Goal: Task Accomplishment & Management: Manage account settings

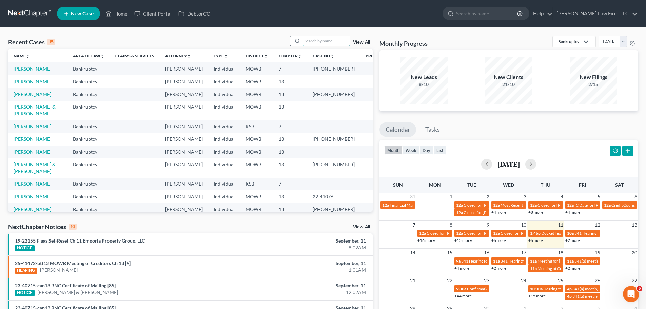
click at [327, 39] on input "search" at bounding box center [325, 41] width 47 height 10
type input "[PERSON_NAME]"
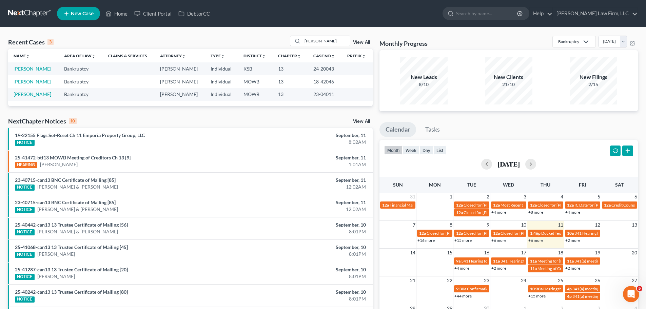
click at [35, 67] on link "[PERSON_NAME]" at bounding box center [33, 69] width 38 height 6
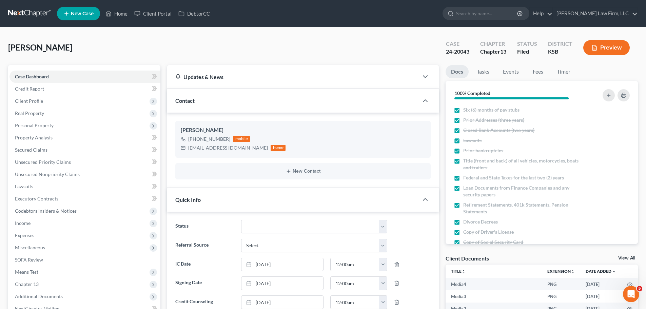
scroll to position [170, 0]
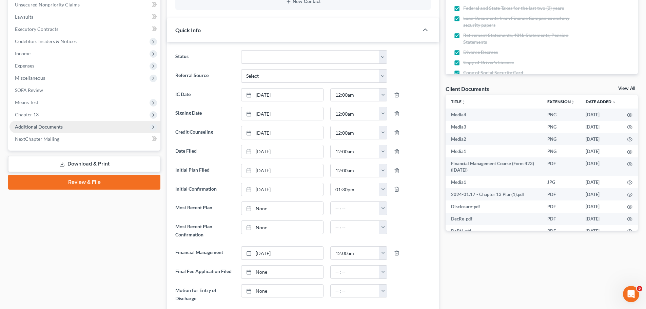
click at [47, 126] on span "Additional Documents" at bounding box center [39, 127] width 48 height 6
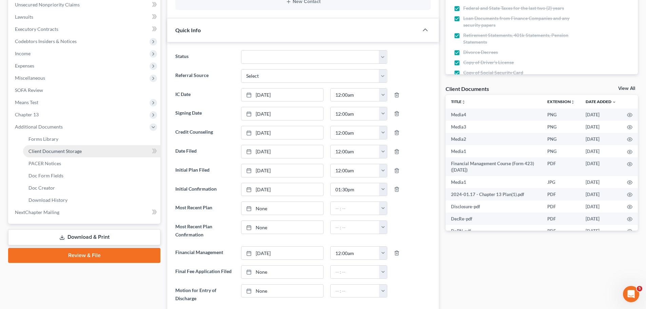
scroll to position [8059, 0]
click at [69, 166] on link "PACER Notices" at bounding box center [91, 163] width 137 height 12
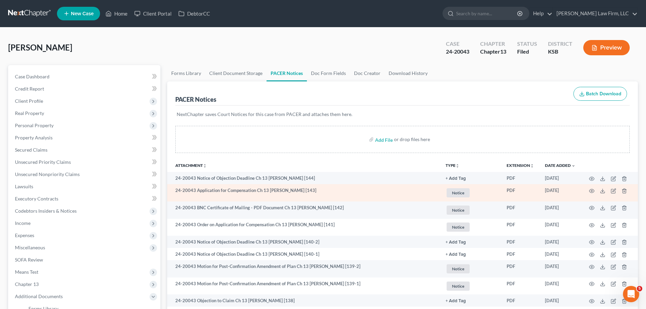
click at [455, 193] on span "Notice" at bounding box center [458, 192] width 23 height 9
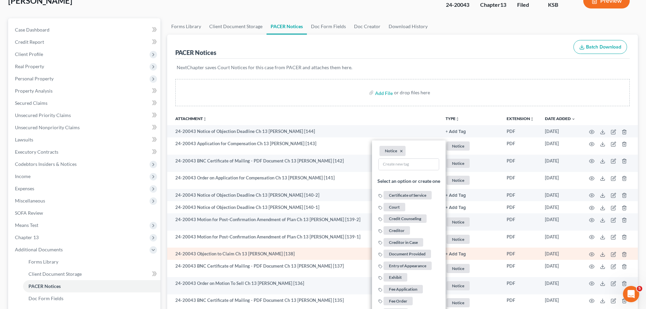
scroll to position [102, 0]
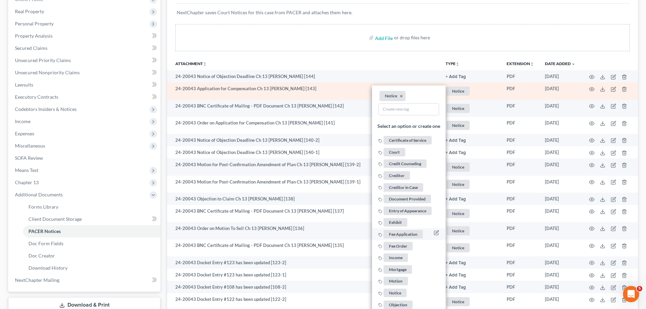
click at [413, 232] on span "Fee Application" at bounding box center [403, 234] width 39 height 8
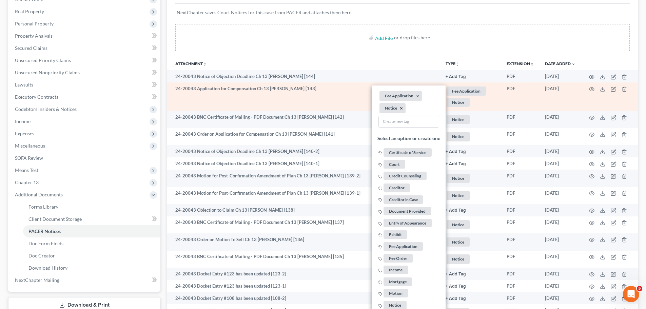
click at [401, 106] on button "×" at bounding box center [401, 108] width 3 height 6
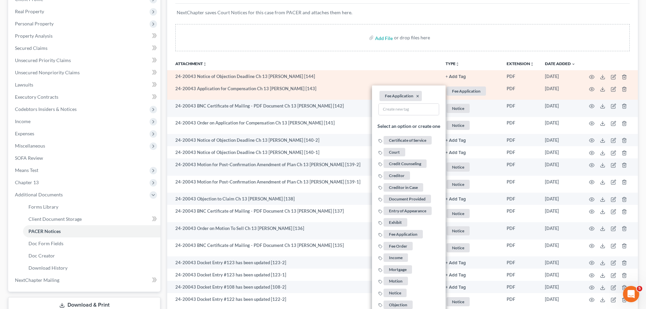
click at [463, 75] on button "+ Add Tag" at bounding box center [456, 77] width 20 height 4
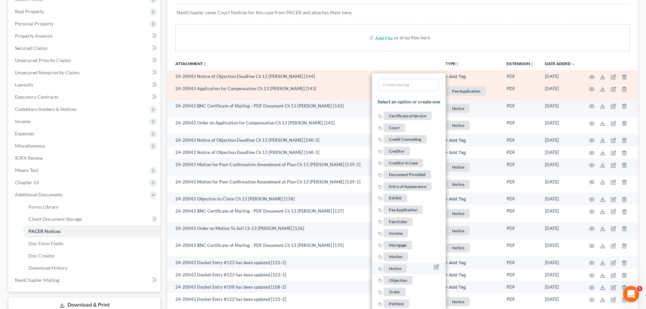
click at [401, 268] on span "Notice" at bounding box center [395, 268] width 23 height 8
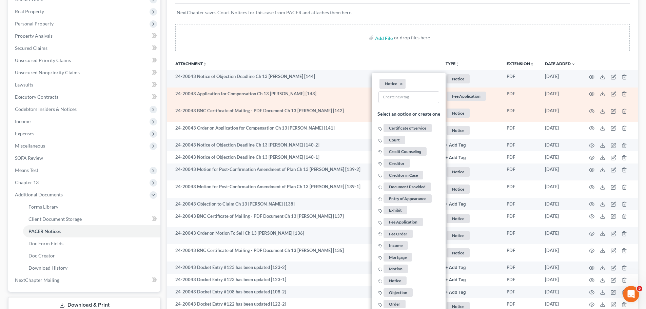
click at [461, 113] on span "Notice" at bounding box center [458, 113] width 23 height 9
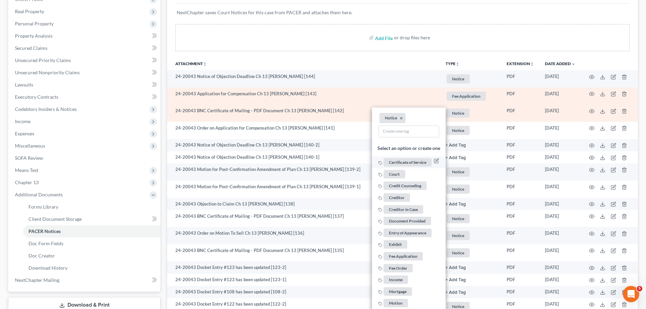
click at [402, 163] on span "Certificate of Service" at bounding box center [408, 162] width 48 height 8
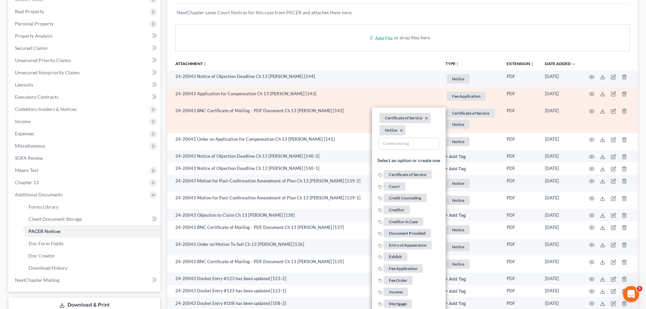
click at [403, 131] on li "Notice ×" at bounding box center [392, 130] width 26 height 10
click at [401, 131] on button "×" at bounding box center [401, 131] width 3 height 6
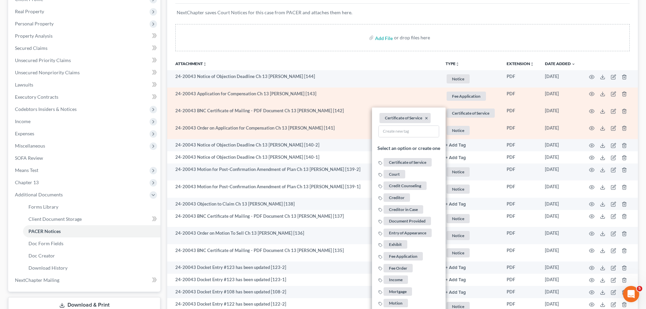
click at [462, 131] on span "Notice" at bounding box center [458, 130] width 23 height 9
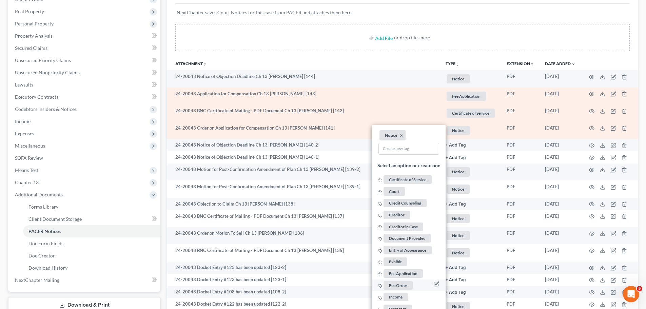
click at [398, 284] on span "Fee Order" at bounding box center [398, 285] width 29 height 8
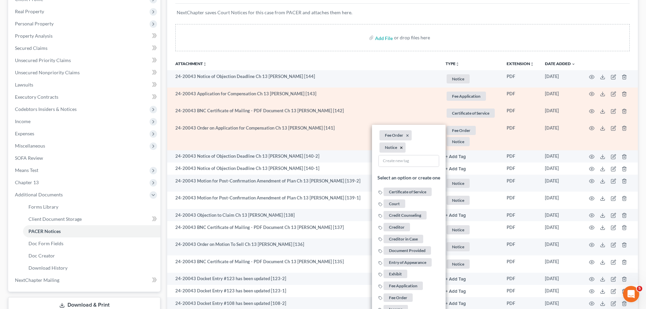
click at [402, 145] on button "×" at bounding box center [401, 147] width 3 height 6
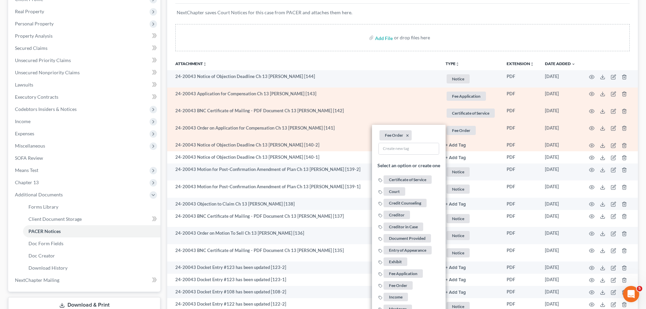
click at [460, 148] on button "+ Add Tag" at bounding box center [456, 145] width 20 height 4
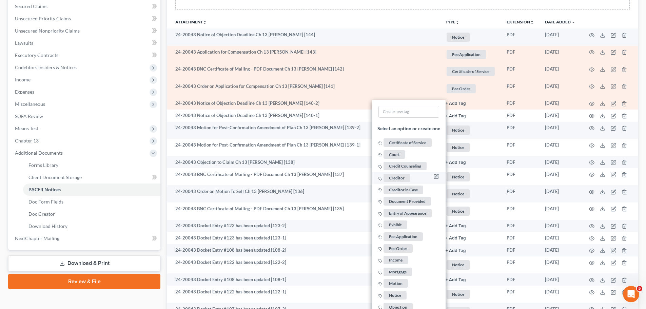
scroll to position [170, 0]
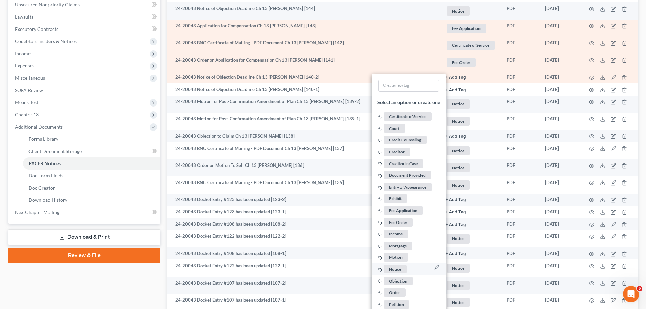
click at [400, 268] on span "Notice" at bounding box center [395, 269] width 23 height 8
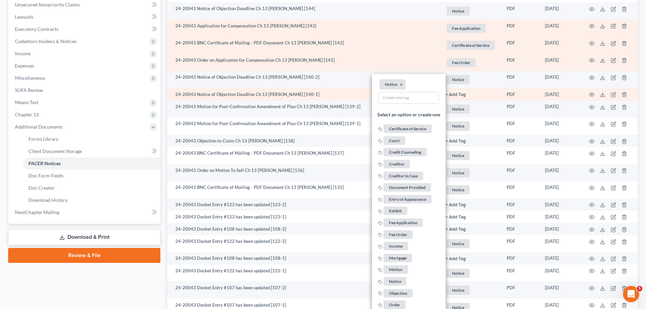
click at [456, 93] on button "+ Add Tag" at bounding box center [456, 95] width 20 height 4
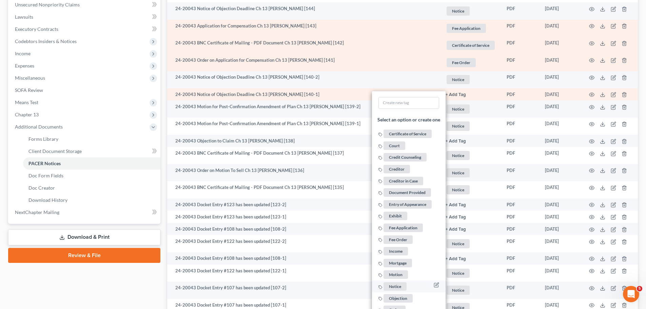
click at [398, 287] on span "Notice" at bounding box center [395, 286] width 23 height 8
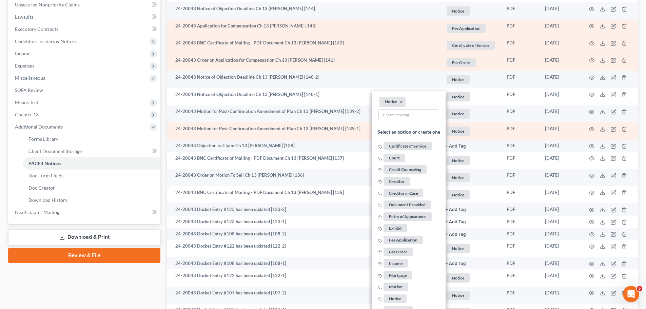
click at [459, 126] on span "Notice" at bounding box center [458, 130] width 23 height 9
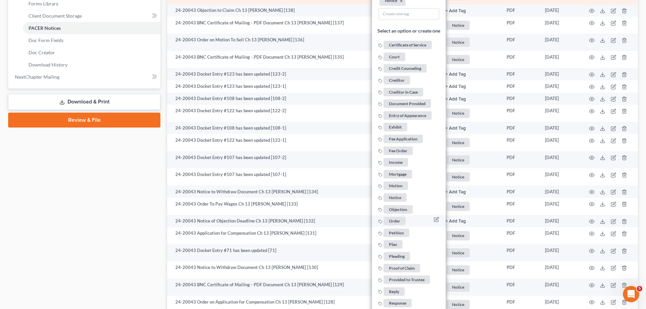
scroll to position [305, 0]
click at [398, 184] on span "Motion" at bounding box center [396, 185] width 24 height 8
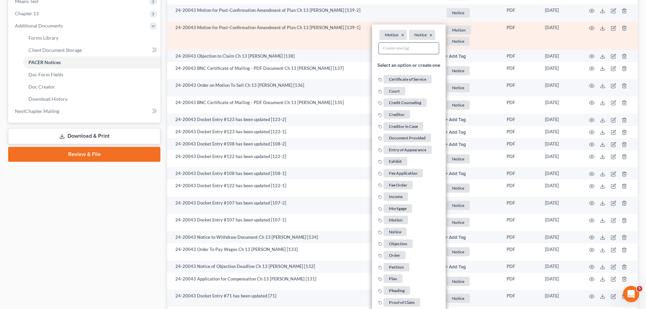
scroll to position [237, 0]
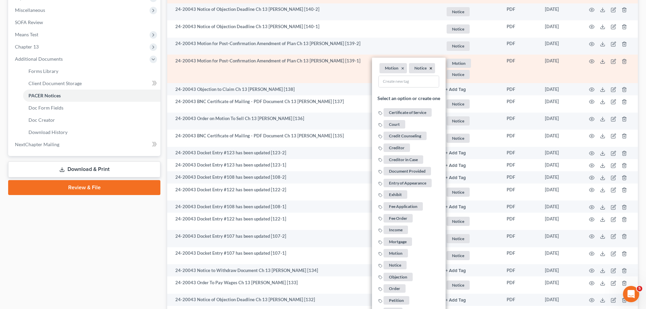
click at [431, 69] on button "×" at bounding box center [430, 68] width 3 height 6
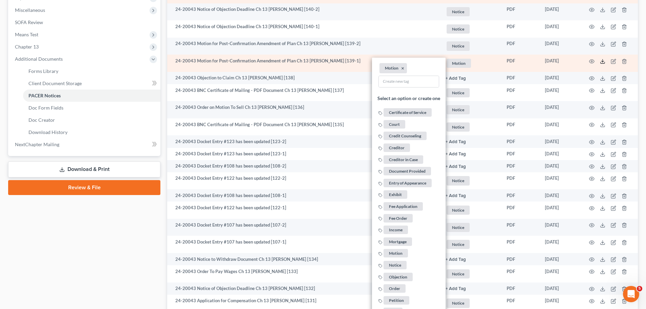
click at [602, 60] on icon at bounding box center [602, 61] width 5 height 5
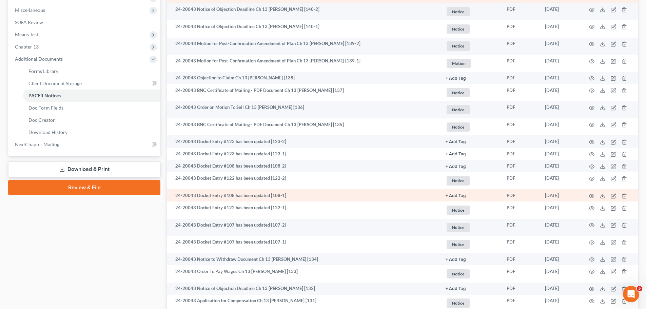
click at [455, 194] on button "+ Add Tag" at bounding box center [456, 196] width 20 height 4
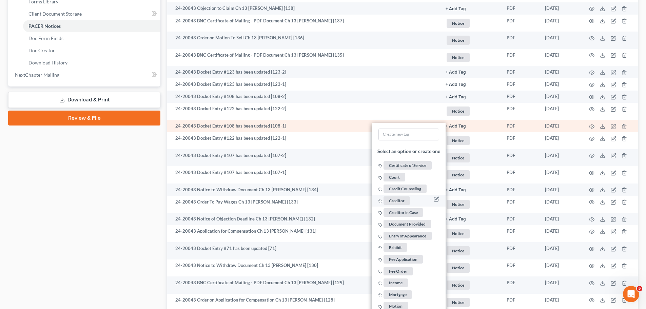
scroll to position [339, 0]
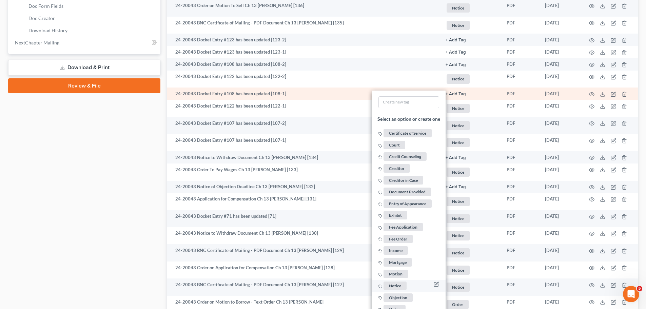
click at [401, 281] on span "Notice" at bounding box center [395, 285] width 23 height 8
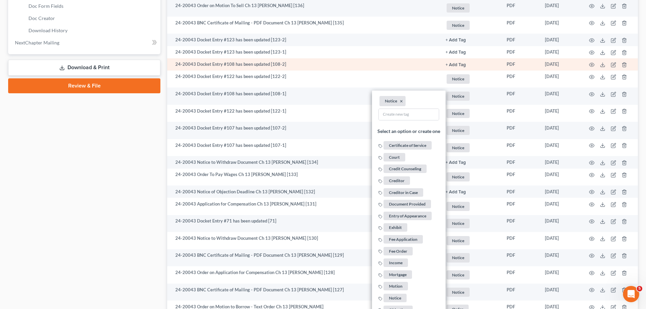
click at [457, 66] on button "+ Add Tag" at bounding box center [456, 65] width 20 height 4
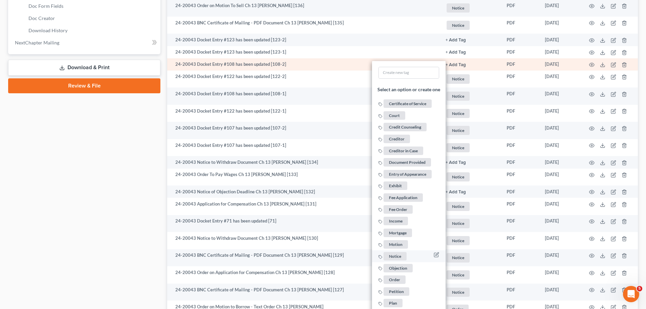
click at [394, 257] on span "Notice" at bounding box center [395, 256] width 23 height 8
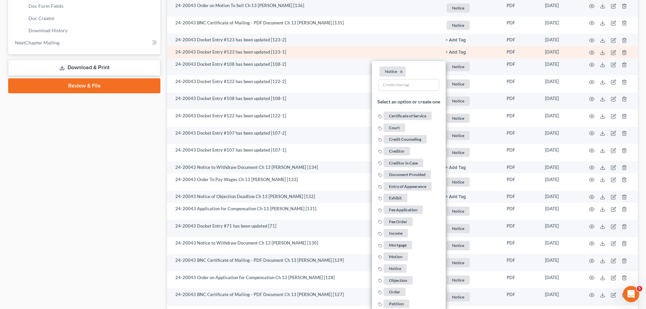
click at [457, 47] on td "+ Add Tag Select an option or create one Certificate of Service Court Credit Co…" at bounding box center [470, 52] width 61 height 12
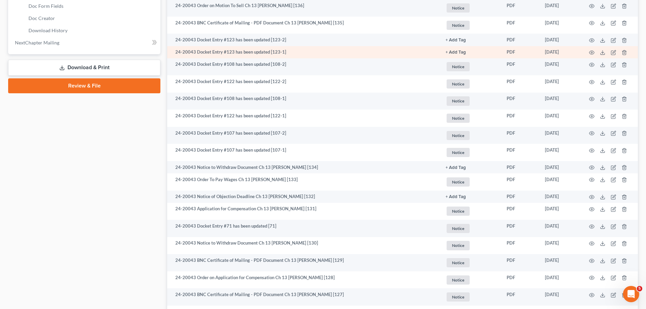
click at [458, 50] on button "+ Add Tag" at bounding box center [456, 52] width 20 height 4
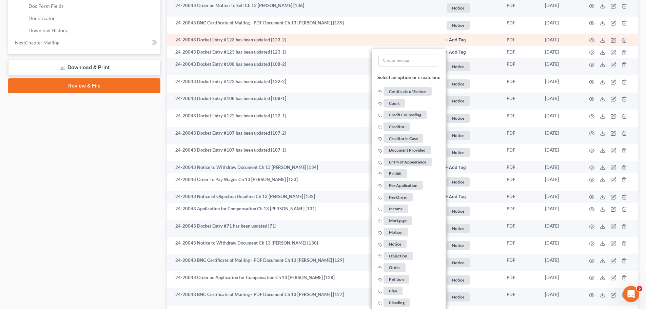
click at [458, 39] on button "+ Add Tag" at bounding box center [456, 40] width 20 height 4
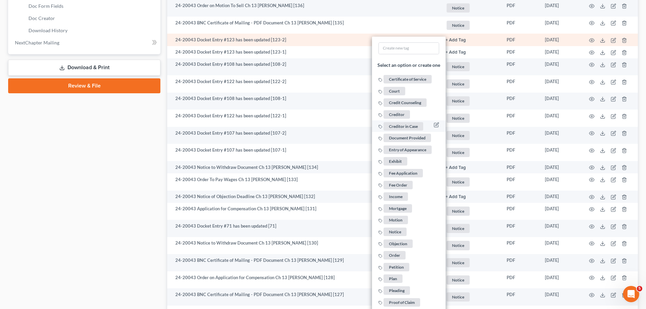
click at [397, 230] on span "Notice" at bounding box center [395, 232] width 23 height 8
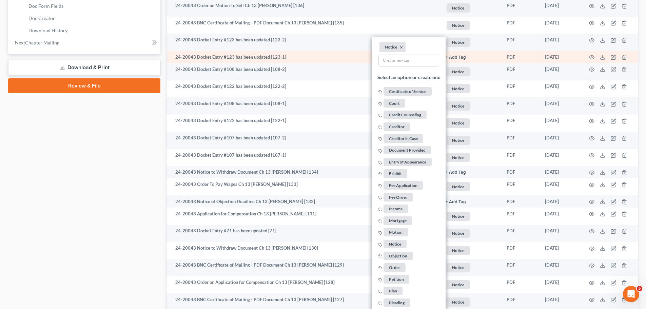
click at [456, 55] on button "+ Add Tag" at bounding box center [456, 57] width 20 height 4
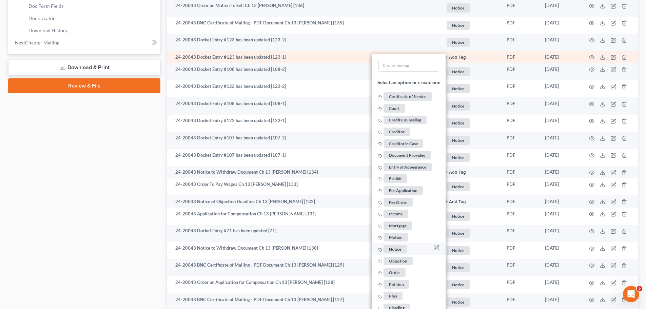
click at [396, 249] on span "Notice" at bounding box center [395, 249] width 23 height 8
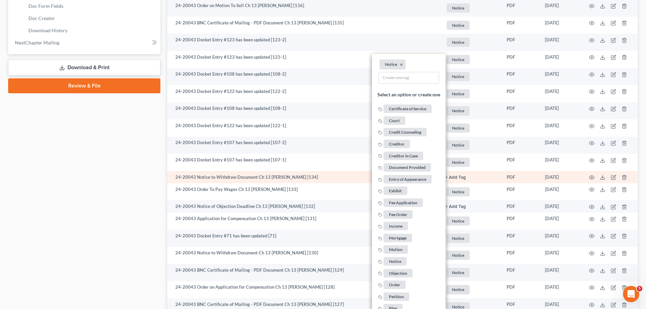
click at [452, 176] on button "+ Add Tag" at bounding box center [456, 177] width 20 height 4
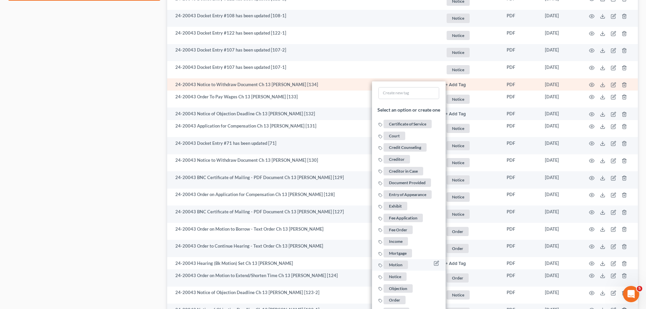
scroll to position [441, 0]
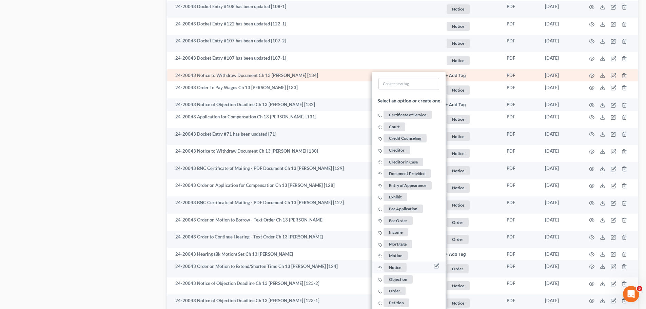
click at [399, 267] on span "Notice" at bounding box center [395, 267] width 23 height 8
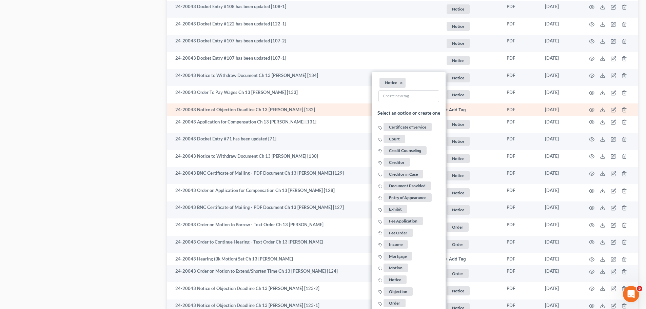
click at [456, 110] on button "+ Add Tag" at bounding box center [456, 110] width 20 height 4
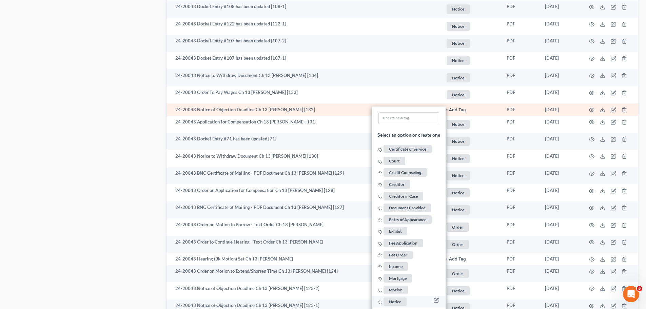
click at [398, 303] on span "Notice" at bounding box center [395, 301] width 23 height 8
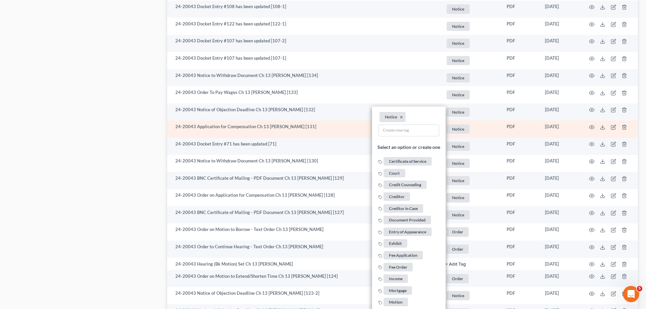
click at [467, 124] on span "Notice" at bounding box center [458, 128] width 23 height 9
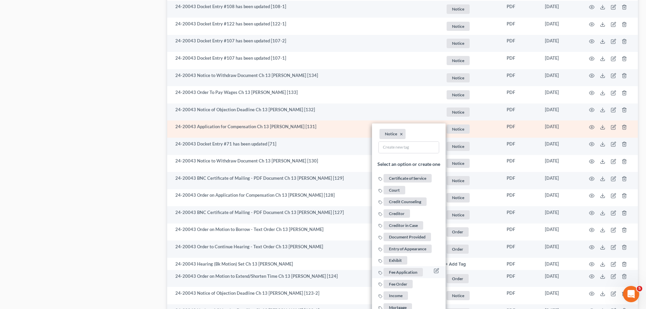
click at [412, 271] on span "Fee Application" at bounding box center [403, 272] width 39 height 8
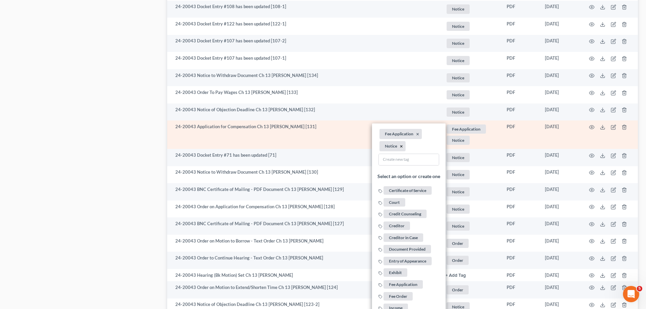
click at [402, 146] on button "×" at bounding box center [401, 146] width 3 height 6
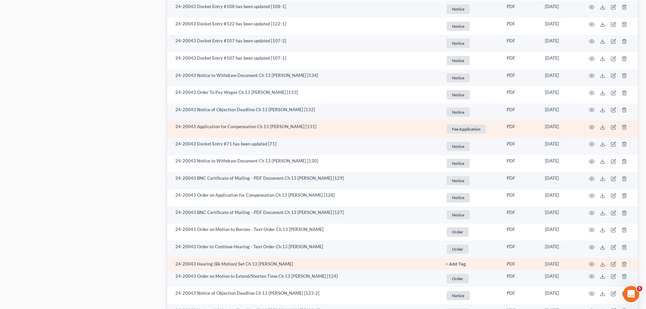
click at [454, 262] on button "+ Add Tag" at bounding box center [456, 264] width 20 height 4
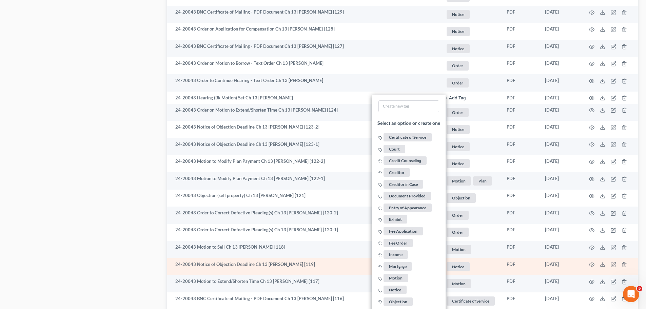
scroll to position [610, 0]
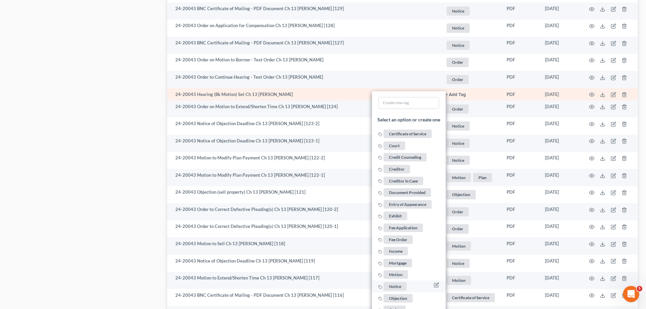
click at [385, 286] on span "Notice" at bounding box center [395, 286] width 23 height 8
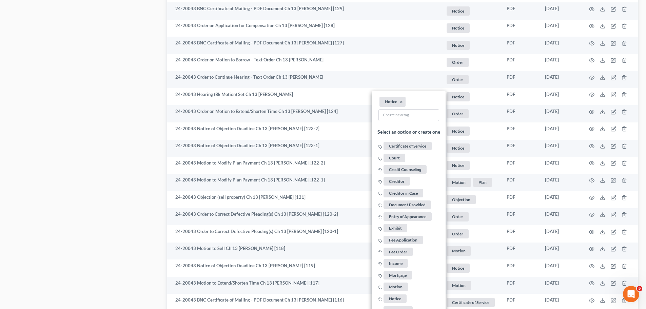
click at [92, 219] on div "Case Dashboard Payments Invoices Payments Payments Credit Report Client Profile" at bounding box center [84, 161] width 159 height 1413
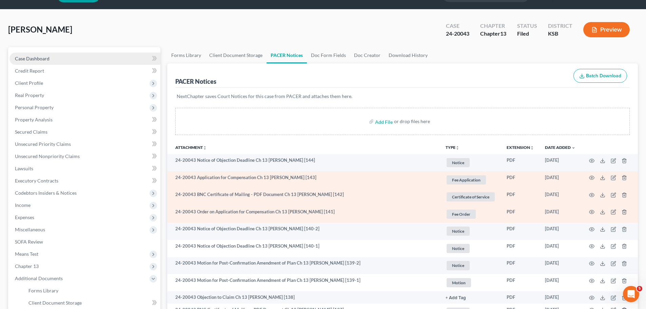
scroll to position [0, 0]
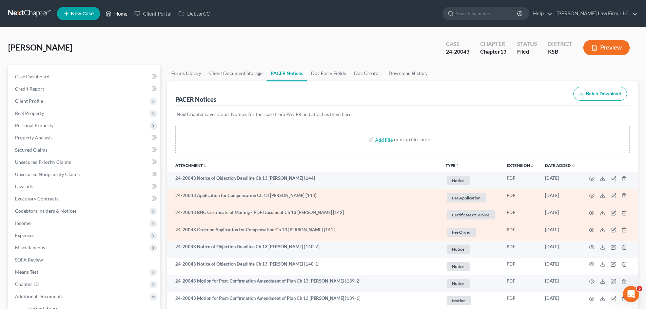
click at [122, 14] on link "Home" at bounding box center [116, 13] width 29 height 12
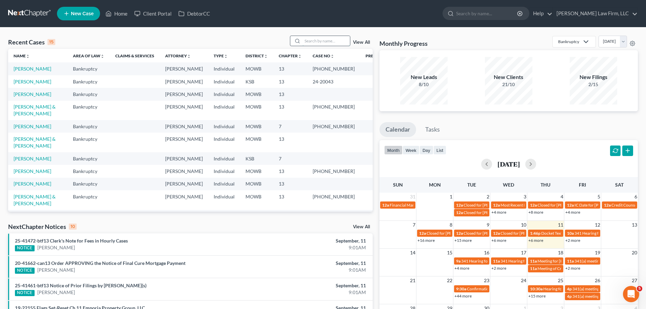
click at [322, 40] on input "search" at bounding box center [325, 41] width 47 height 10
type input "[PERSON_NAME]"
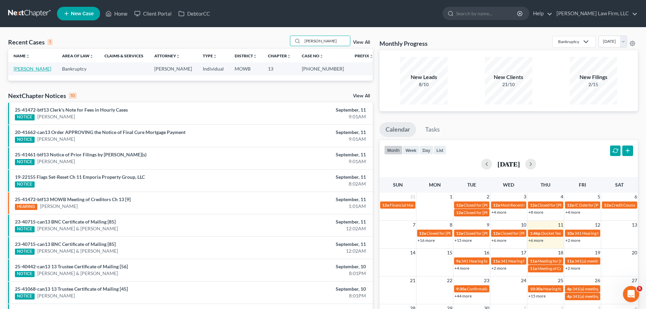
click at [38, 69] on link "[PERSON_NAME]" at bounding box center [33, 69] width 38 height 6
select select "6"
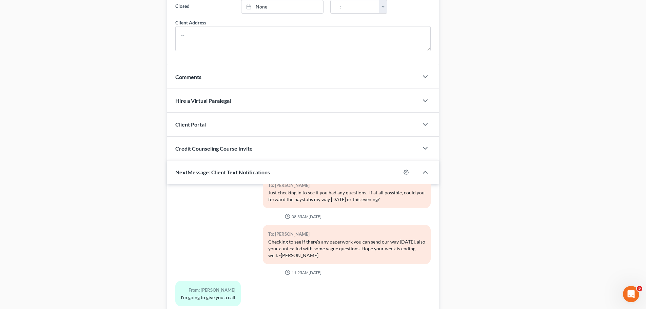
scroll to position [589, 0]
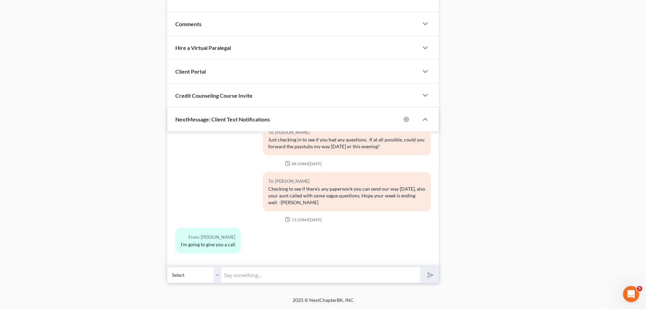
click at [245, 275] on input "text" at bounding box center [320, 275] width 199 height 17
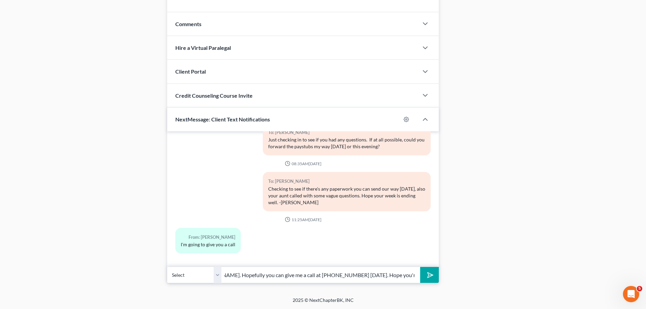
scroll to position [0, 64]
type input "Good morning, [PERSON_NAME]. Hopefully you can give me a call at [PHONE_NUMBER]…"
click at [420, 267] on button "submit" at bounding box center [429, 275] width 19 height 16
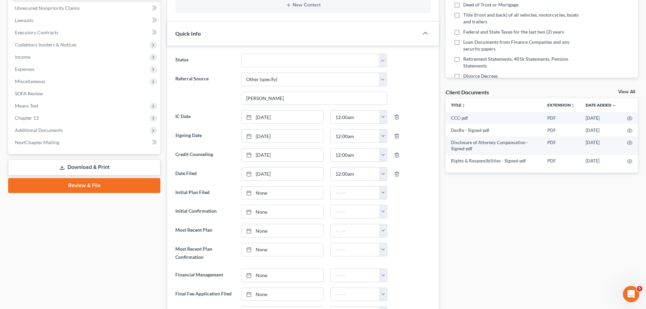
scroll to position [0, 0]
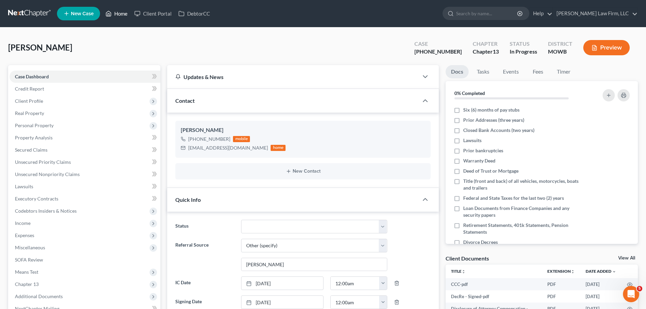
click at [122, 14] on link "Home" at bounding box center [116, 13] width 29 height 12
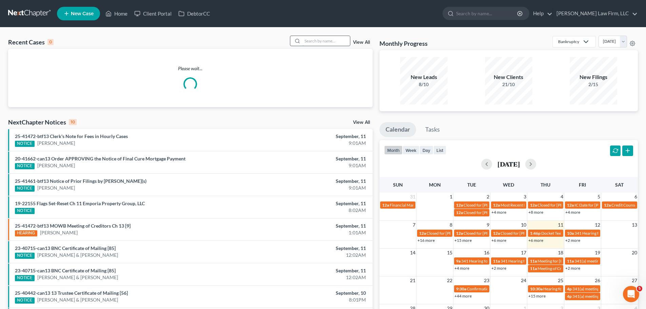
click at [320, 41] on input "search" at bounding box center [325, 41] width 47 height 10
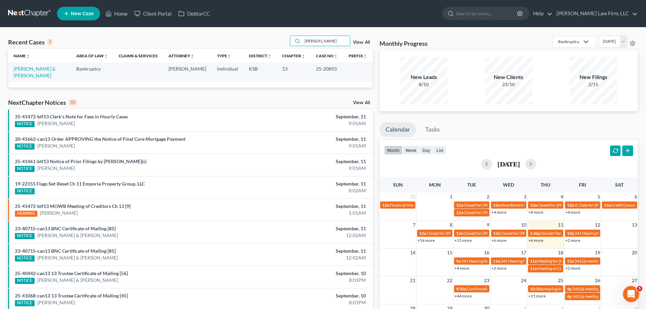
type input "[PERSON_NAME]"
drag, startPoint x: 314, startPoint y: 68, endPoint x: 337, endPoint y: 70, distance: 22.8
click at [337, 70] on td "25-20893" at bounding box center [327, 71] width 33 height 19
copy td "25-20893"
click at [48, 68] on link "[PERSON_NAME] & [PERSON_NAME]" at bounding box center [35, 72] width 42 height 13
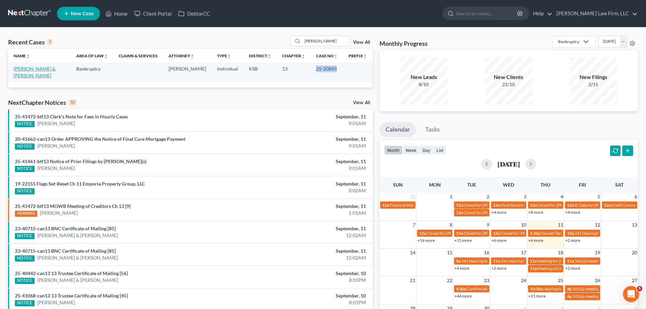
select select "4"
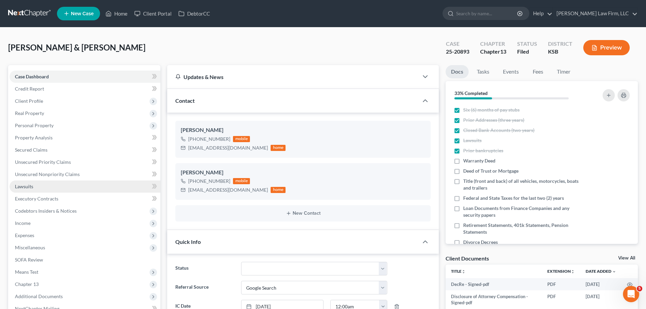
scroll to position [34, 0]
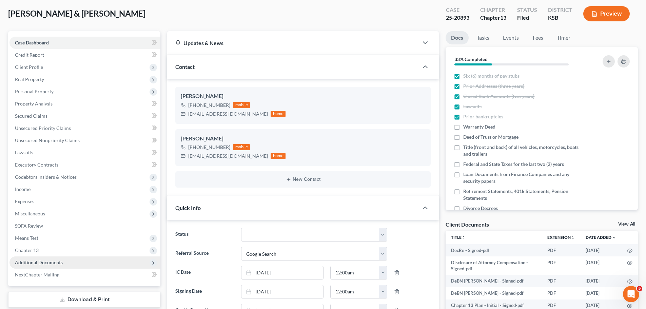
click at [41, 261] on span "Additional Documents" at bounding box center [39, 262] width 48 height 6
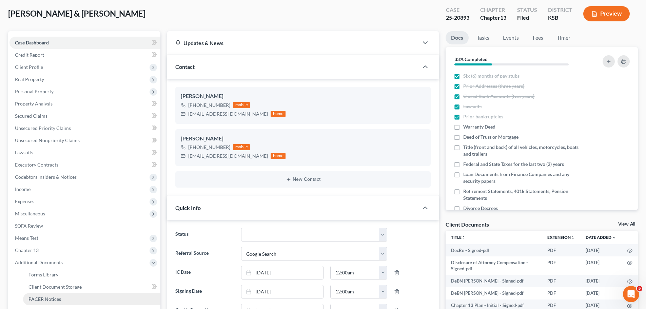
click at [56, 302] on link "PACER Notices" at bounding box center [91, 299] width 137 height 12
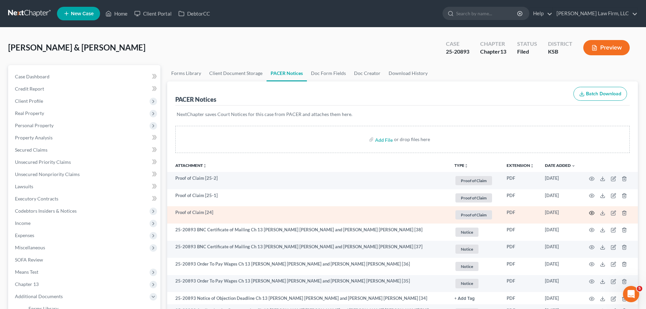
click at [591, 213] on icon "button" at bounding box center [591, 212] width 5 height 5
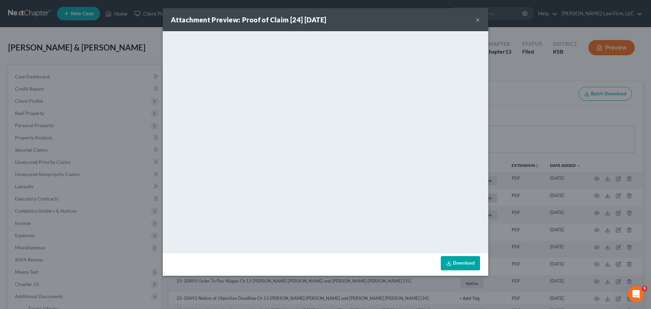
click at [478, 18] on button "×" at bounding box center [477, 20] width 5 height 8
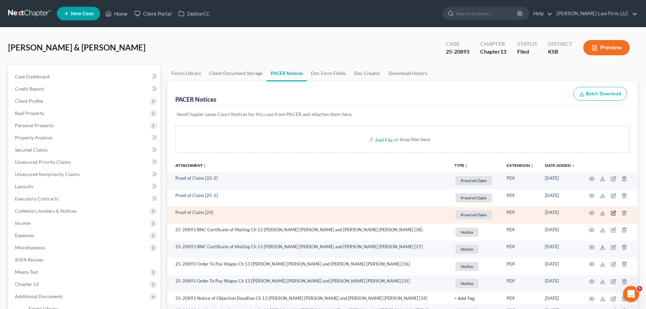
click at [614, 212] on icon "button" at bounding box center [613, 212] width 5 height 5
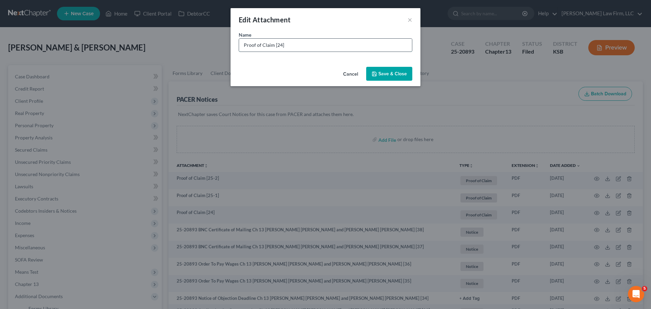
click at [325, 39] on input "Proof of Claim [24]" at bounding box center [325, 45] width 173 height 13
type input "Proof of Claim [24] - Quantum3"
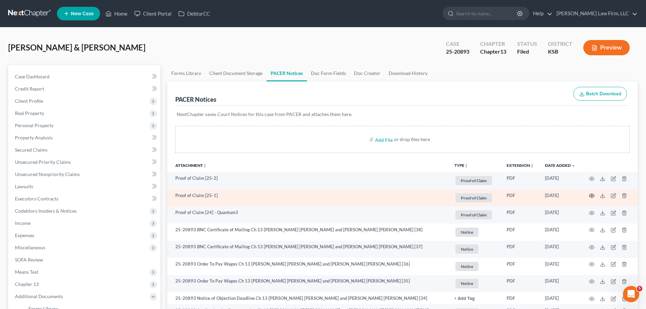
click at [590, 197] on icon "button" at bounding box center [591, 196] width 5 height 4
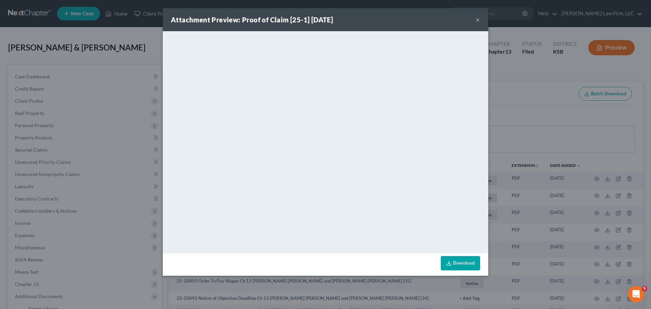
click at [477, 19] on button "×" at bounding box center [477, 20] width 5 height 8
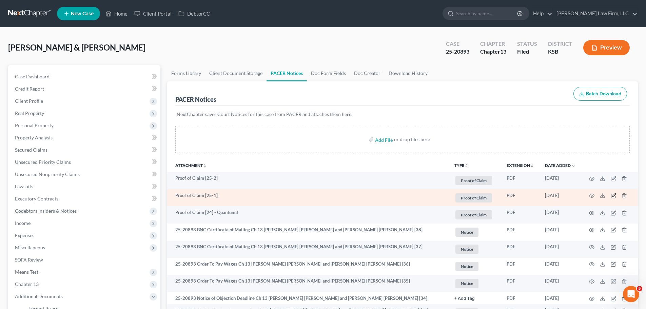
click at [613, 195] on icon "button" at bounding box center [613, 195] width 5 height 5
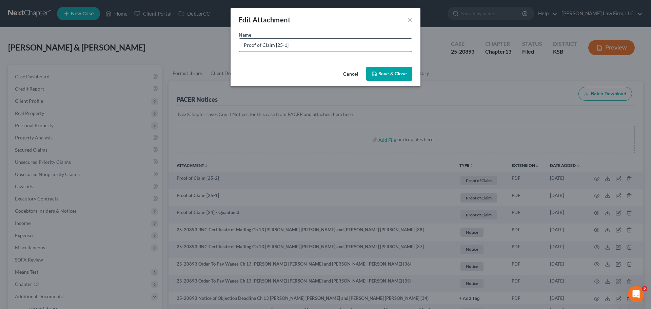
click at [310, 50] on input "Proof of Claim [25-1]" at bounding box center [325, 45] width 173 height 13
type input "Proof of Claim [25-1] - FinWise Bank"
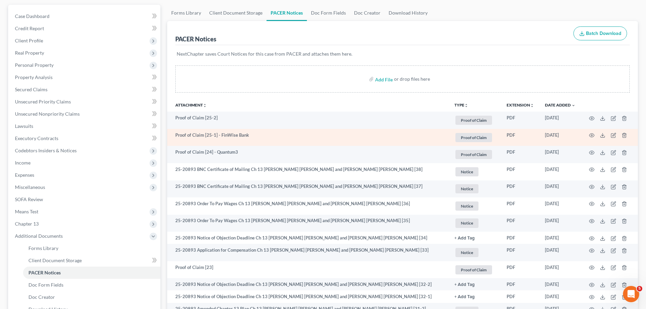
scroll to position [68, 0]
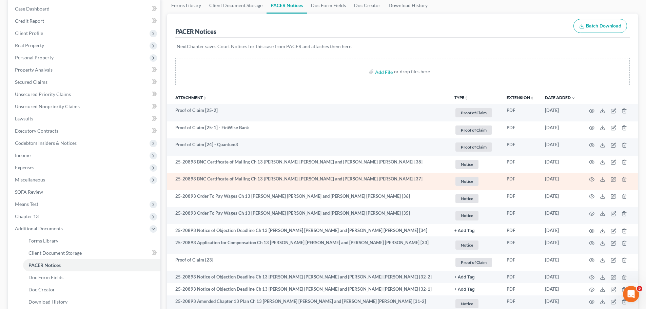
click at [473, 182] on span "Notice" at bounding box center [466, 181] width 23 height 9
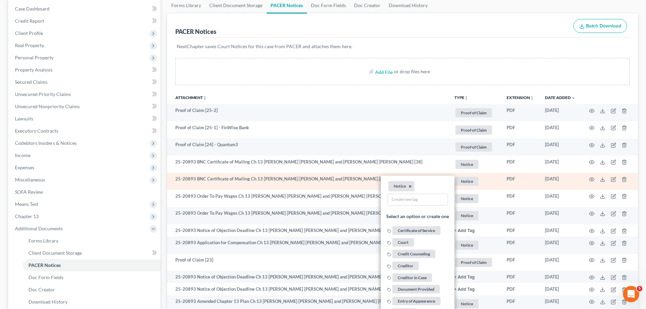
click at [410, 185] on button "×" at bounding box center [410, 186] width 3 height 6
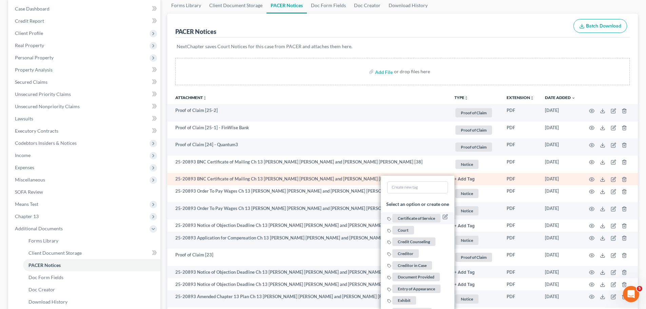
click at [416, 217] on span "Certificate of Service" at bounding box center [416, 218] width 48 height 8
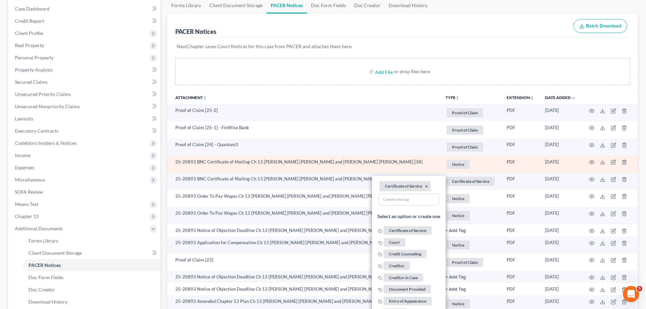
click at [460, 166] on span "Notice" at bounding box center [458, 164] width 23 height 9
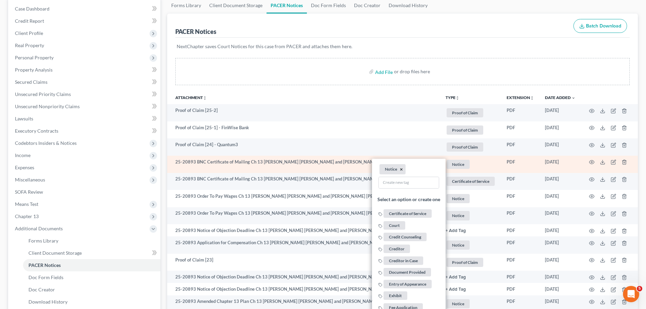
click at [401, 170] on button "×" at bounding box center [401, 169] width 3 height 6
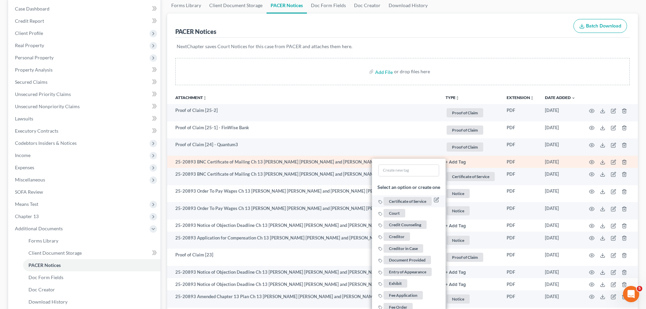
click at [412, 199] on span "Certificate of Service" at bounding box center [408, 201] width 48 height 8
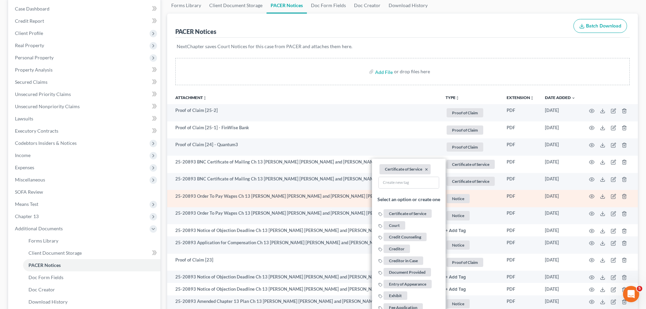
click at [461, 197] on span "Notice" at bounding box center [458, 198] width 23 height 9
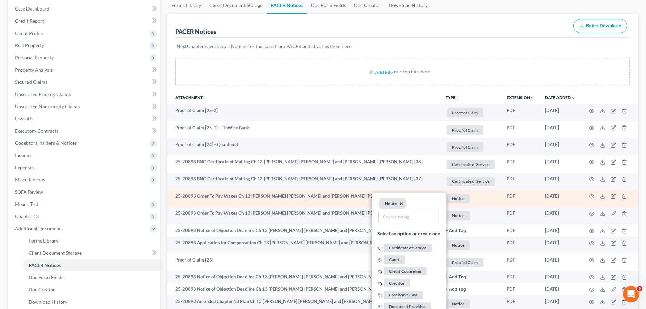
click at [400, 203] on button "×" at bounding box center [401, 204] width 3 height 6
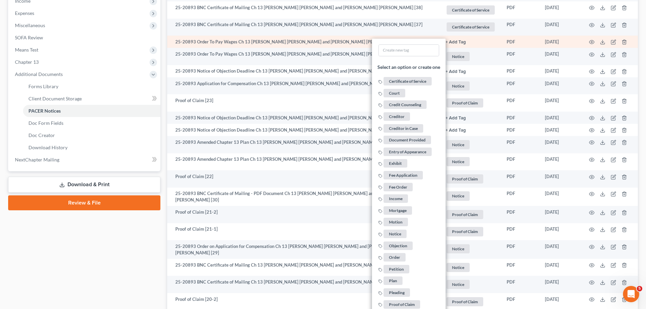
scroll to position [237, 0]
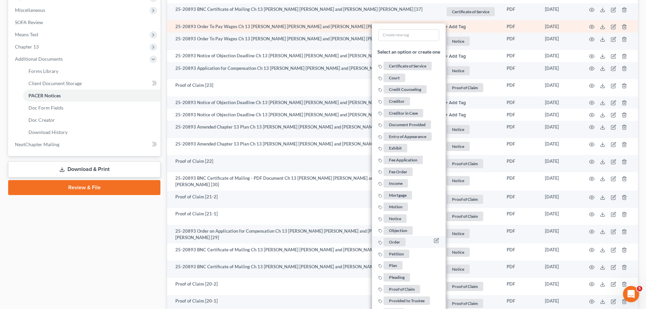
drag, startPoint x: 402, startPoint y: 240, endPoint x: 391, endPoint y: 199, distance: 42.4
click at [401, 239] on span "Order" at bounding box center [395, 242] width 22 height 8
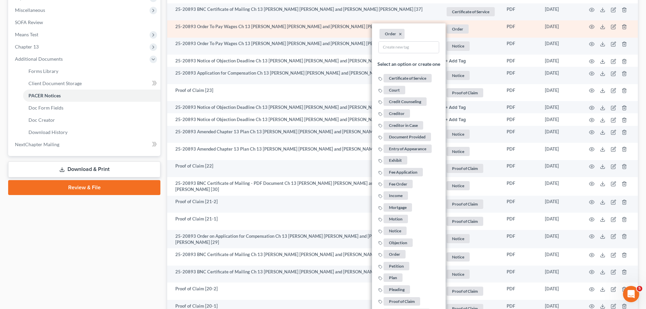
click at [457, 35] on td "Order + Add Tag Order × Select an option or create one Certificate of Service C…" at bounding box center [470, 28] width 61 height 17
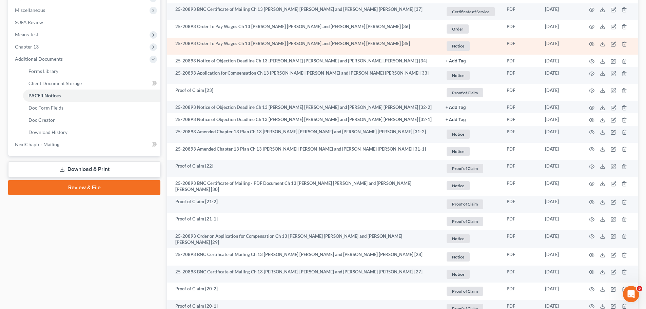
click at [457, 45] on span "Notice" at bounding box center [458, 45] width 23 height 9
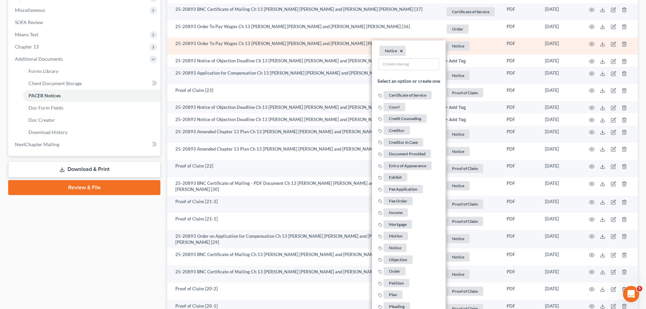
click at [401, 51] on button "×" at bounding box center [401, 51] width 3 height 6
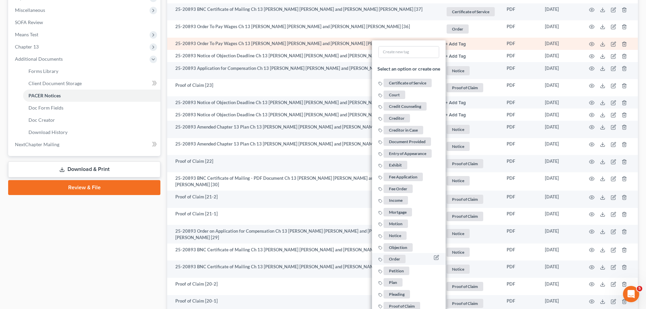
click at [397, 254] on li "Order" at bounding box center [409, 259] width 74 height 12
click at [394, 258] on span "Order" at bounding box center [395, 259] width 22 height 8
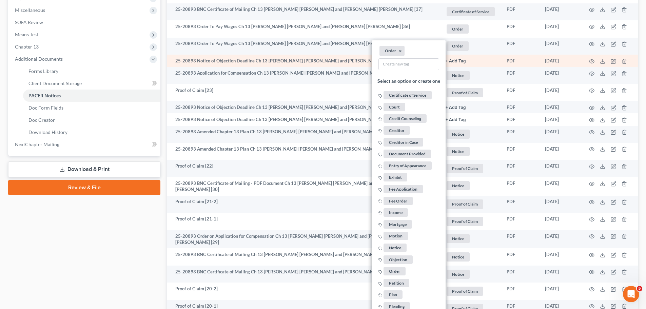
click at [458, 58] on link "+ Add Tag" at bounding box center [471, 61] width 50 height 6
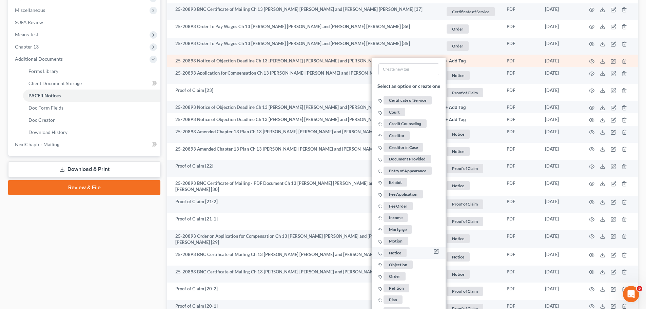
click at [397, 253] on span "Notice" at bounding box center [395, 253] width 23 height 8
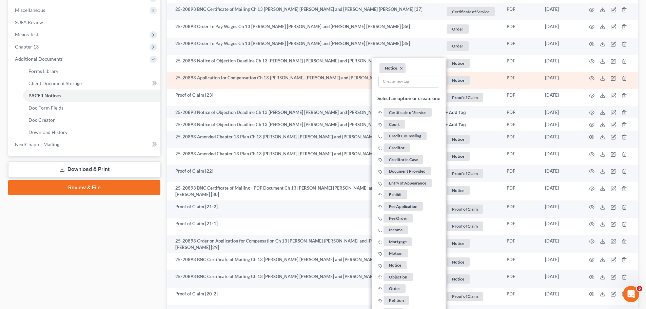
click at [460, 78] on span "Notice" at bounding box center [458, 80] width 23 height 9
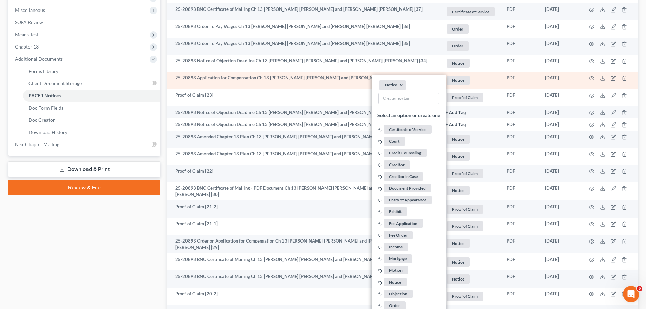
drag, startPoint x: 405, startPoint y: 221, endPoint x: 408, endPoint y: 130, distance: 91.3
click at [405, 221] on span "Fee Application" at bounding box center [403, 223] width 39 height 8
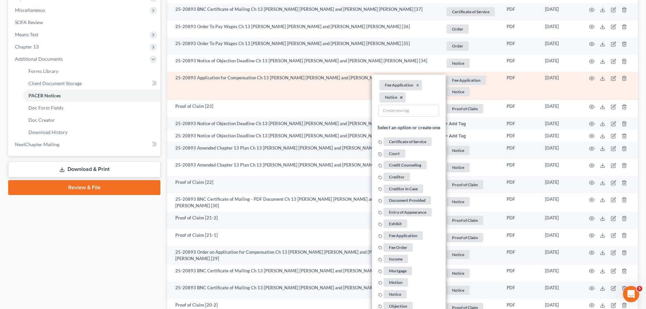
click at [401, 98] on button "×" at bounding box center [401, 98] width 3 height 6
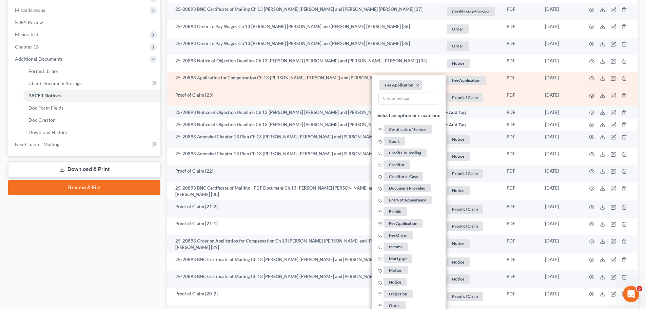
click at [591, 97] on icon "button" at bounding box center [591, 95] width 5 height 5
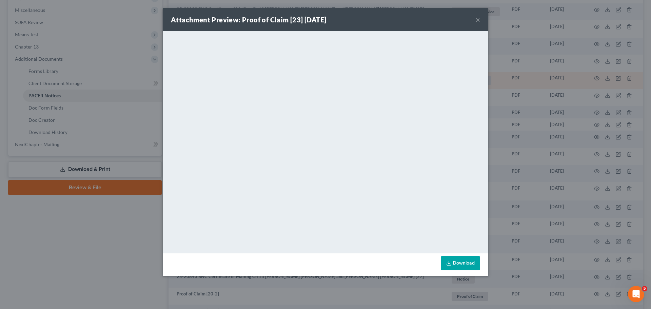
click at [476, 18] on button "×" at bounding box center [477, 20] width 5 height 8
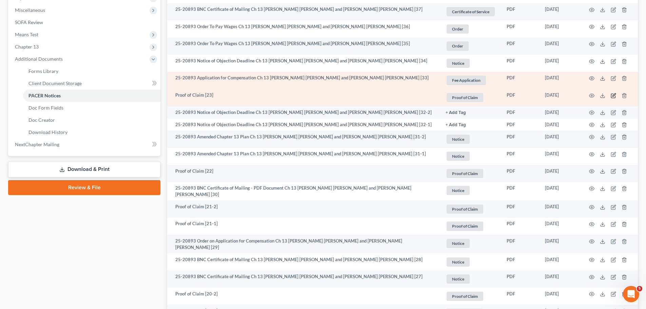
click at [611, 97] on icon "button" at bounding box center [613, 96] width 4 height 4
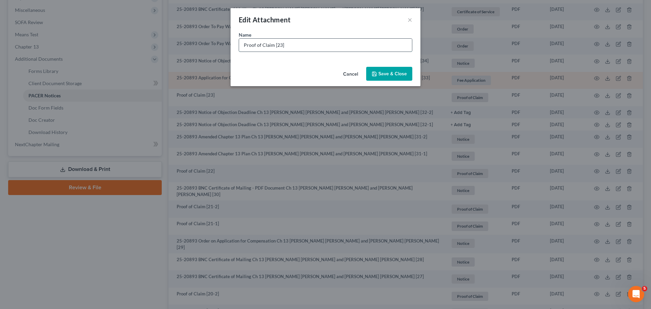
click at [365, 49] on input "Proof of Claim [23]" at bounding box center [325, 45] width 173 height 13
type input "Proof of Claim [23] - Pinnacle Credit"
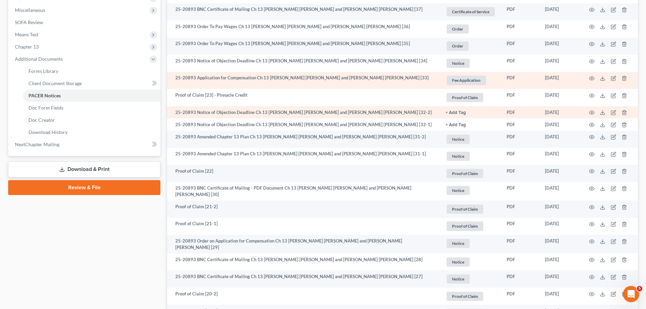
click at [454, 114] on button "+ Add Tag" at bounding box center [456, 113] width 20 height 4
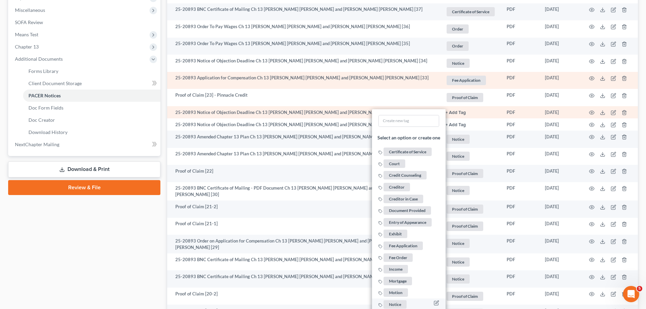
click at [399, 301] on span "Notice" at bounding box center [395, 304] width 23 height 8
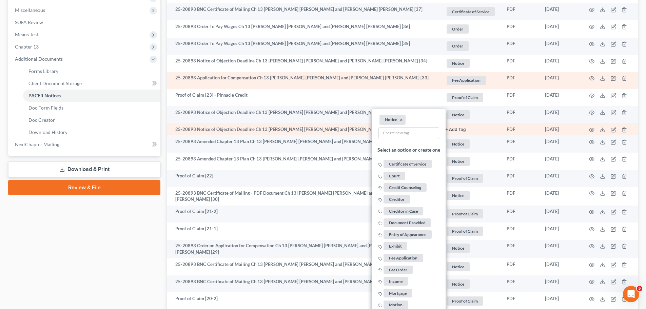
click at [456, 126] on link "+ Add Tag" at bounding box center [471, 129] width 50 height 6
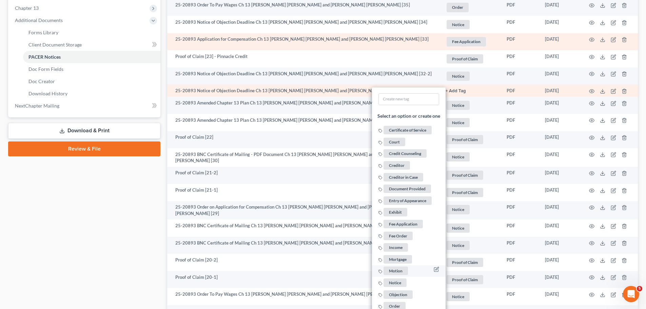
scroll to position [305, 0]
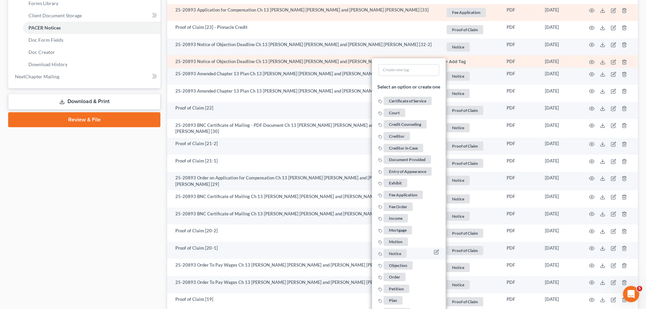
click at [398, 250] on span "Notice" at bounding box center [395, 253] width 23 height 8
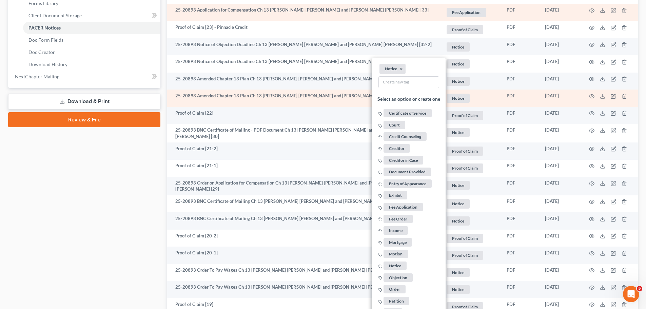
click at [452, 101] on span "Notice" at bounding box center [458, 98] width 23 height 9
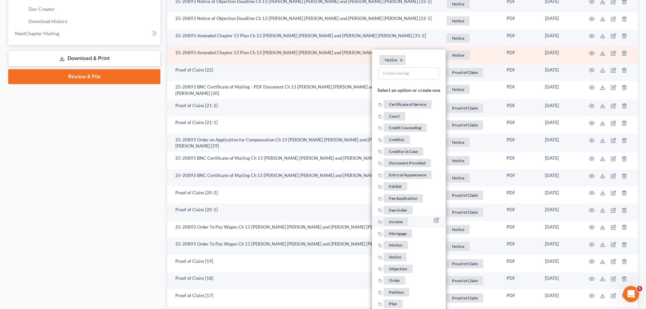
scroll to position [441, 0]
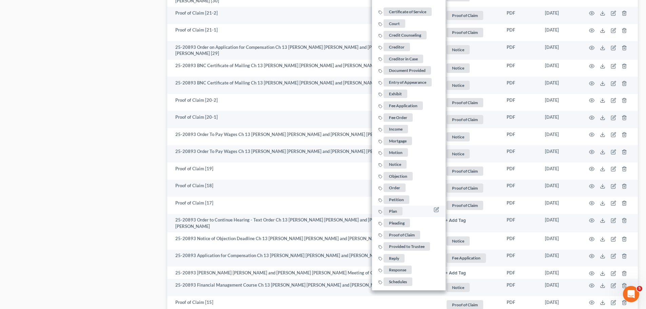
click at [399, 211] on span "Plan" at bounding box center [393, 211] width 19 height 8
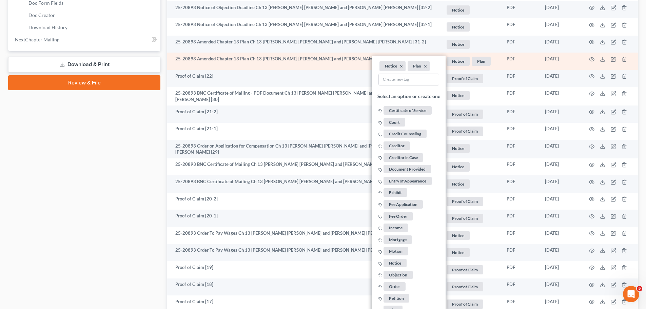
scroll to position [339, 0]
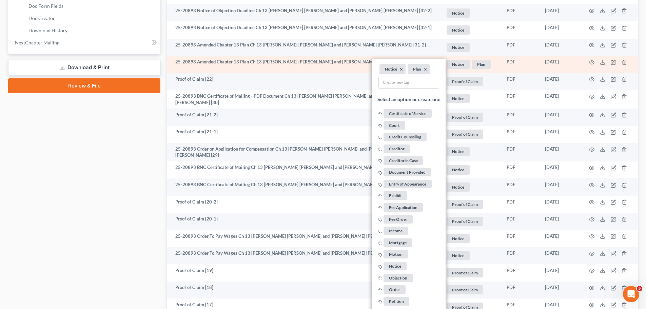
click at [402, 70] on li "Notice ×" at bounding box center [392, 69] width 26 height 10
click at [402, 69] on li "Notice ×" at bounding box center [392, 69] width 26 height 10
click at [401, 69] on button "×" at bounding box center [401, 69] width 3 height 6
click at [603, 60] on icon at bounding box center [602, 62] width 5 height 5
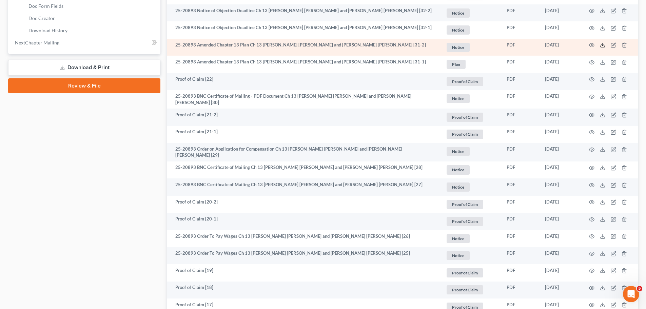
click at [603, 44] on line at bounding box center [603, 44] width 0 height 3
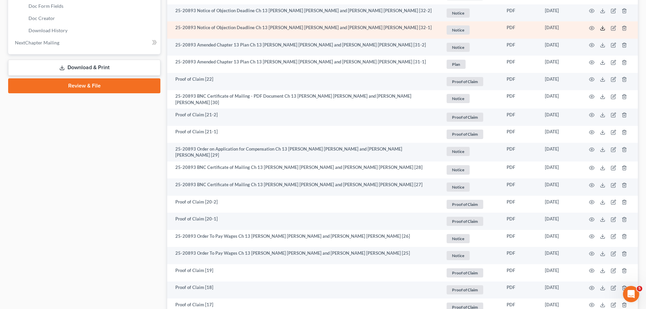
click at [603, 26] on icon at bounding box center [602, 27] width 5 height 5
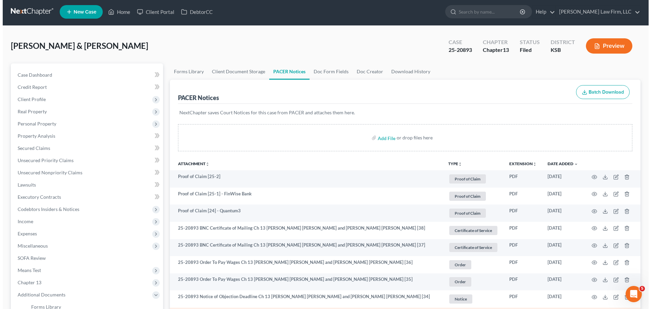
scroll to position [0, 0]
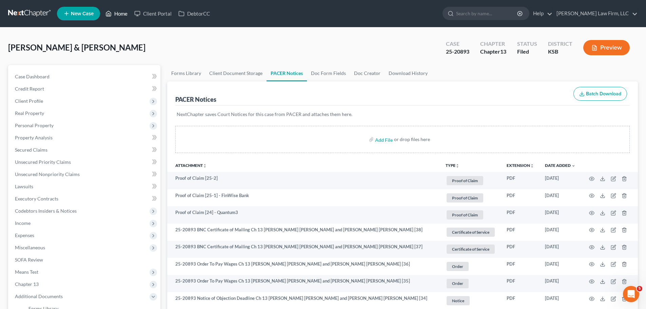
click at [125, 13] on link "Home" at bounding box center [116, 13] width 29 height 12
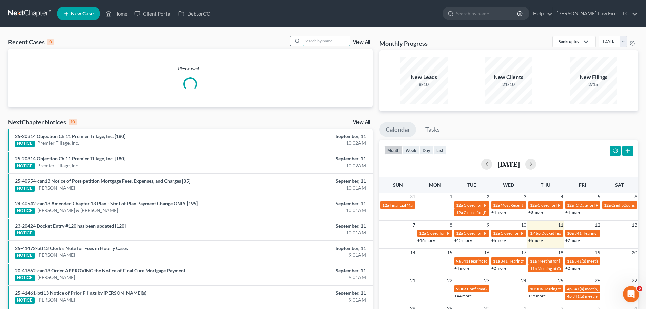
click at [326, 40] on input "search" at bounding box center [325, 41] width 47 height 10
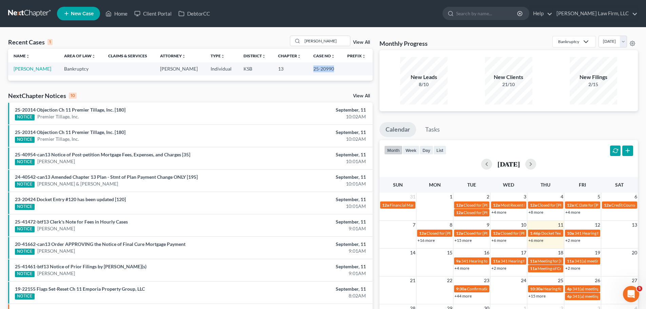
drag, startPoint x: 307, startPoint y: 68, endPoint x: 330, endPoint y: 70, distance: 22.8
click at [330, 70] on td "25-20990" at bounding box center [325, 68] width 34 height 13
copy td "25-20990"
click at [307, 40] on input "[PERSON_NAME]" at bounding box center [325, 41] width 47 height 10
drag, startPoint x: 316, startPoint y: 39, endPoint x: 284, endPoint y: 41, distance: 31.9
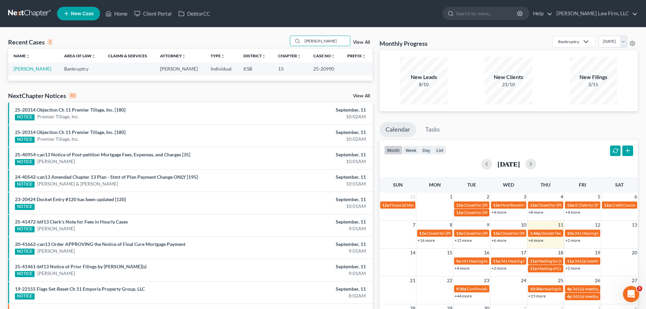
click at [284, 41] on div "Recent Cases 1 [PERSON_NAME] View All" at bounding box center [190, 42] width 365 height 13
type input "[PERSON_NAME]"
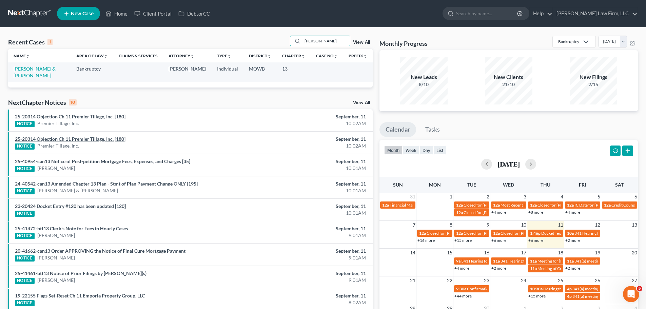
click at [98, 136] on link "25-20314 Objection Ch 11 Premier Tillage, Inc. [180]" at bounding box center [70, 139] width 111 height 6
